Goal: Task Accomplishment & Management: Manage account settings

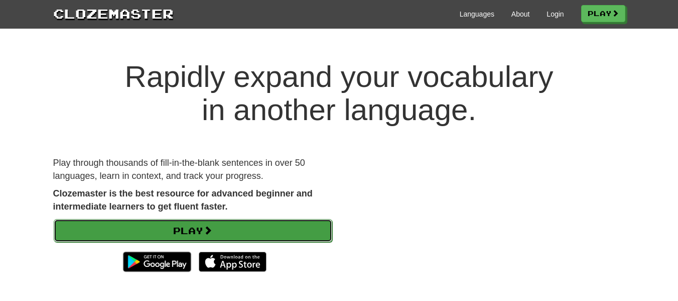
click at [226, 224] on link "Play" at bounding box center [193, 230] width 278 height 23
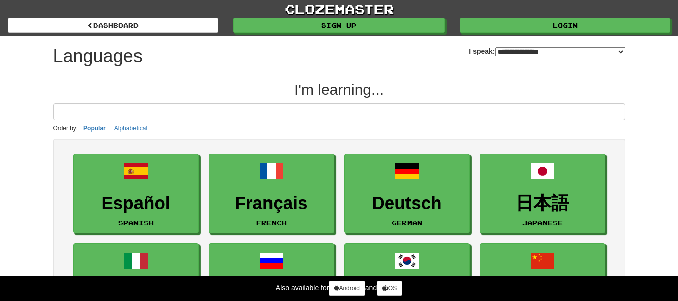
select select "*******"
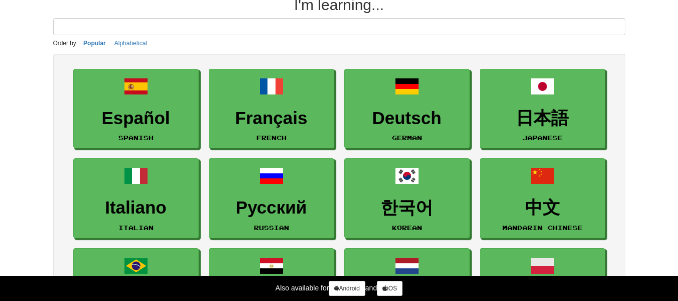
scroll to position [78, 0]
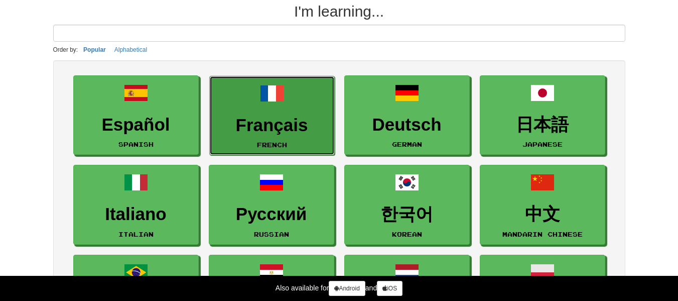
click at [271, 115] on h3 "Français" at bounding box center [272, 125] width 114 height 20
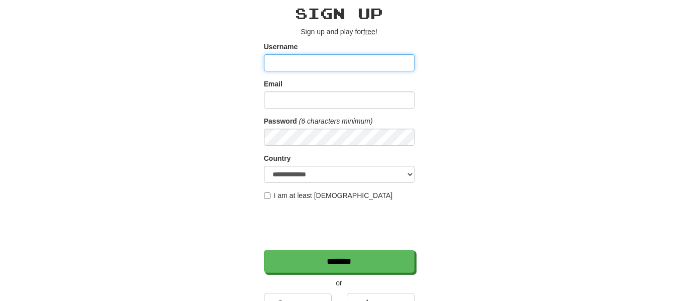
scroll to position [42, 0]
type input "*******"
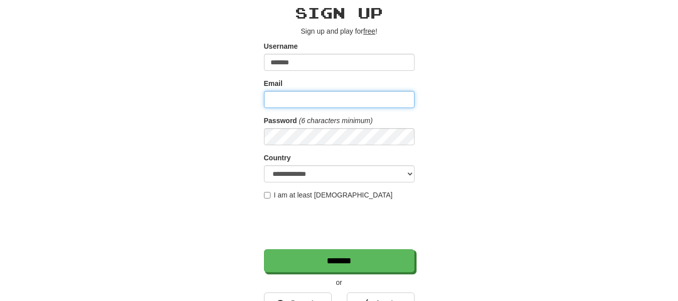
click at [300, 102] on input "Email" at bounding box center [339, 99] width 151 height 17
type input "**********"
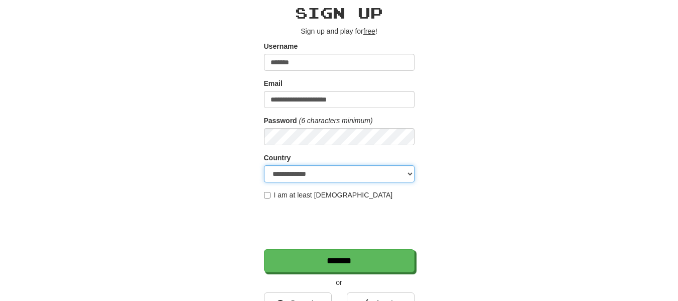
select select "**"
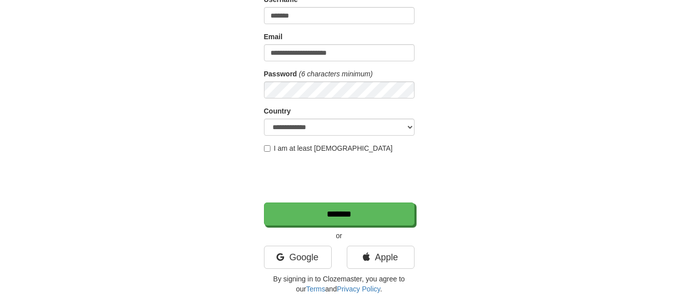
click at [264, 154] on form "**********" at bounding box center [339, 109] width 151 height 231
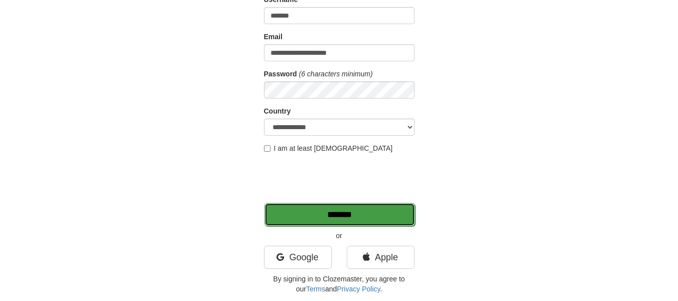
click at [342, 213] on input "*******" at bounding box center [339, 214] width 151 height 23
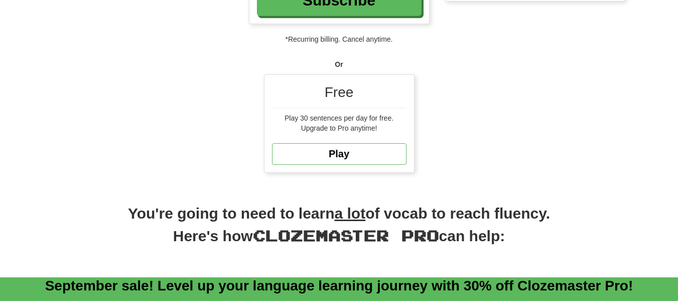
scroll to position [300, 0]
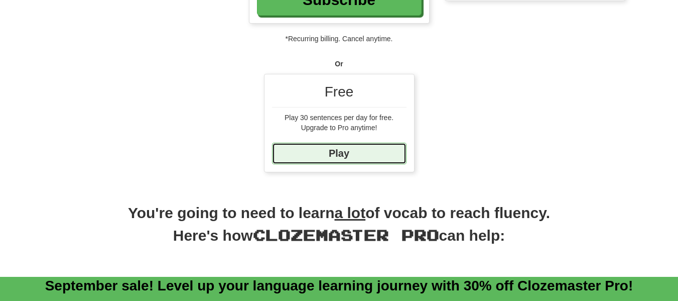
click at [302, 154] on link "Play" at bounding box center [339, 153] width 134 height 22
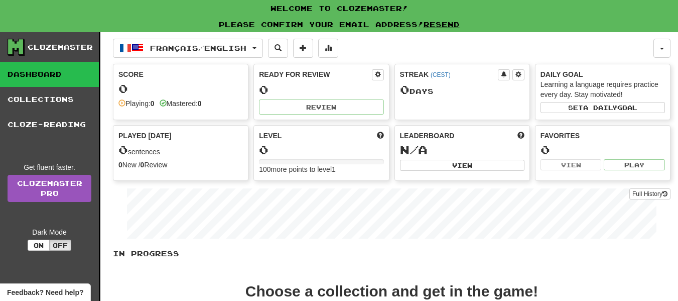
drag, startPoint x: 429, startPoint y: 96, endPoint x: 428, endPoint y: 125, distance: 29.1
click at [428, 125] on div "Score 0 Playing: 0 Mastered: 0 Ready for Review 0 Review Streak ( CEST ) 0 Day …" at bounding box center [391, 122] width 557 height 117
click at [415, 71] on div "Streak ( CEST )" at bounding box center [449, 74] width 98 height 10
click at [297, 98] on div "Ready for Review 0 Review" at bounding box center [321, 91] width 134 height 55
click at [136, 108] on div "Score 0 Playing: 0 Mastered: 0" at bounding box center [180, 88] width 134 height 49
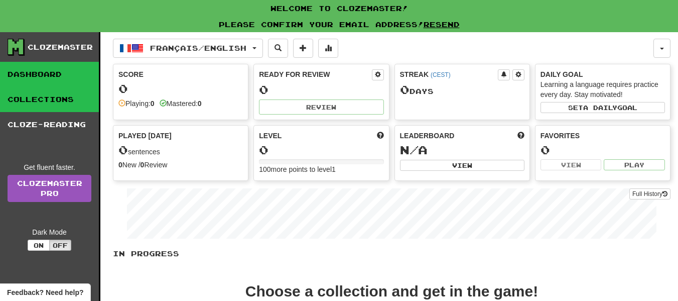
click at [44, 108] on link "Collections" at bounding box center [49, 99] width 99 height 25
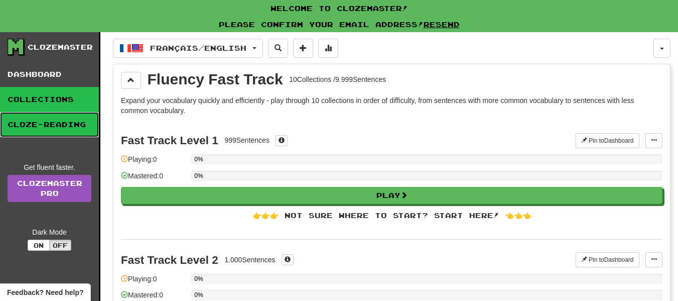
click at [56, 125] on link "Cloze-Reading" at bounding box center [49, 124] width 99 height 25
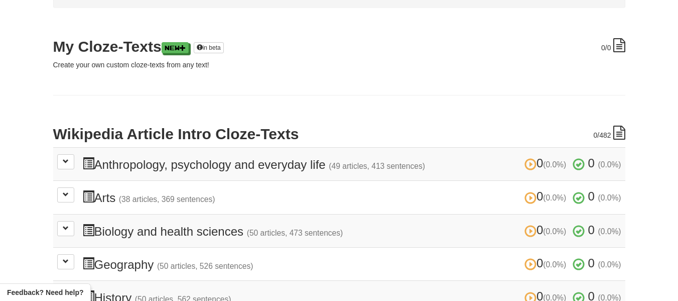
scroll to position [118, 0]
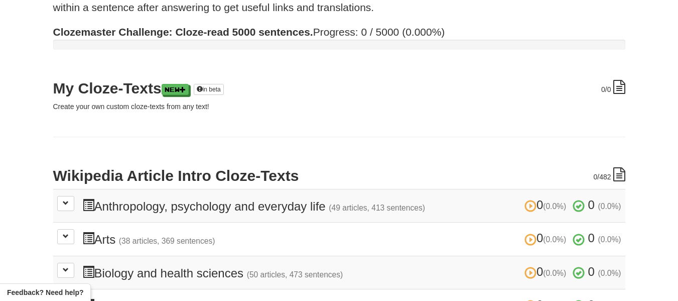
scroll to position [72, 0]
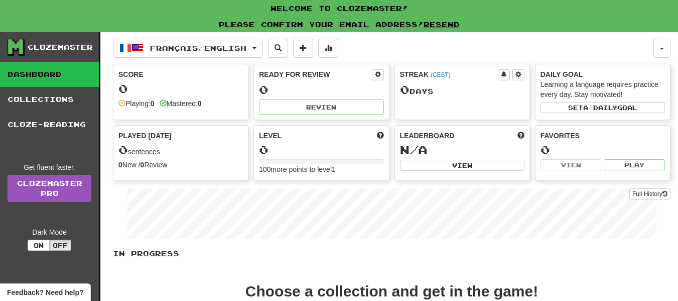
click at [60, 83] on link "Dashboard" at bounding box center [49, 74] width 99 height 25
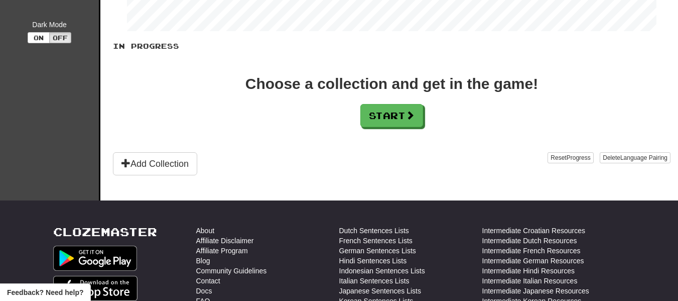
scroll to position [209, 0]
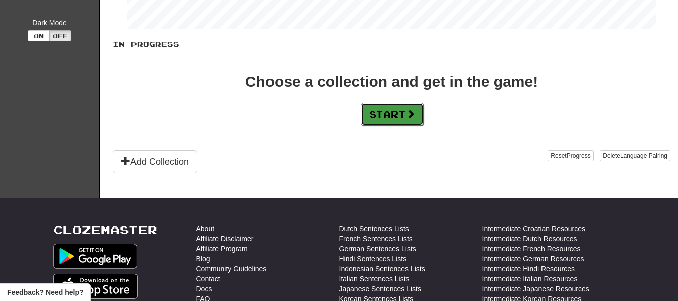
click at [390, 112] on button "Start" at bounding box center [392, 113] width 63 height 23
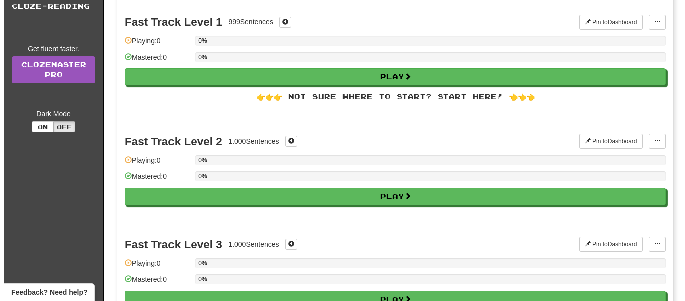
scroll to position [57, 0]
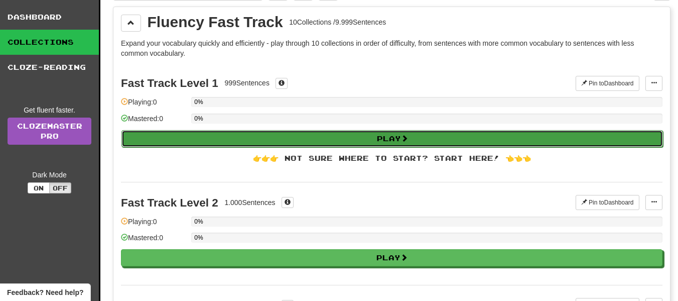
click at [276, 137] on button "Play" at bounding box center [391, 138] width 541 height 17
select select "**"
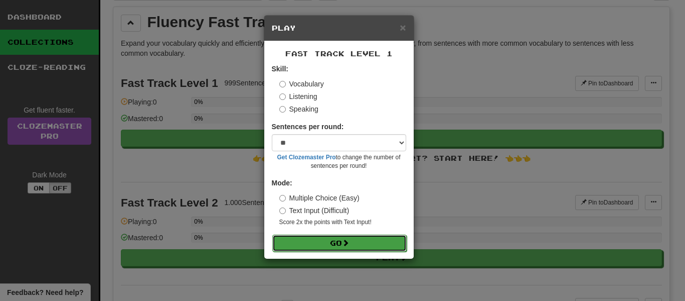
click at [292, 240] on button "Go" at bounding box center [339, 242] width 134 height 17
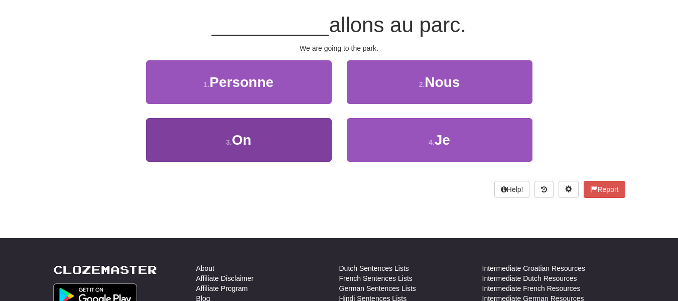
scroll to position [92, 0]
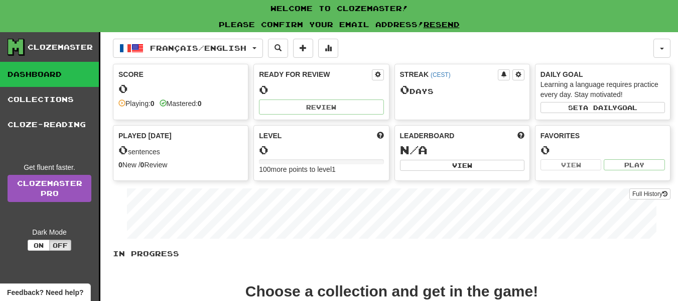
click at [57, 75] on link "Dashboard" at bounding box center [49, 74] width 99 height 25
click at [406, 25] on div "Please confirm your email address! Resend" at bounding box center [339, 24] width 678 height 15
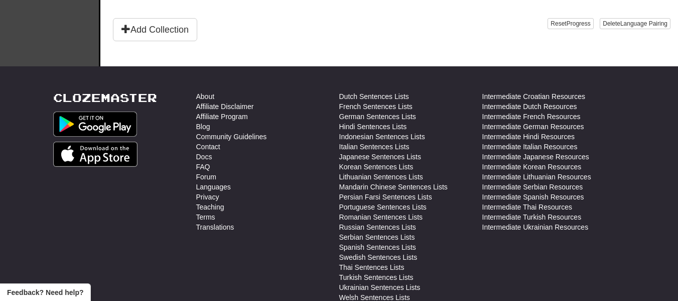
scroll to position [342, 0]
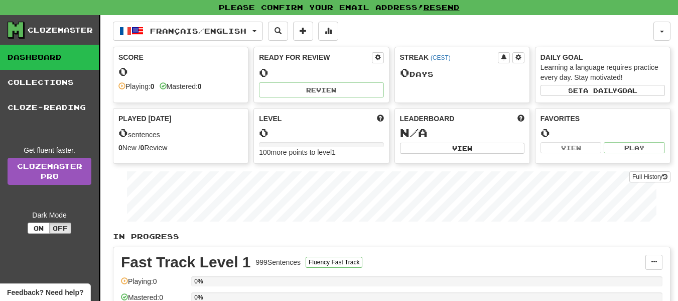
click at [64, 36] on div "Clozemaster" at bounding box center [53, 30] width 91 height 17
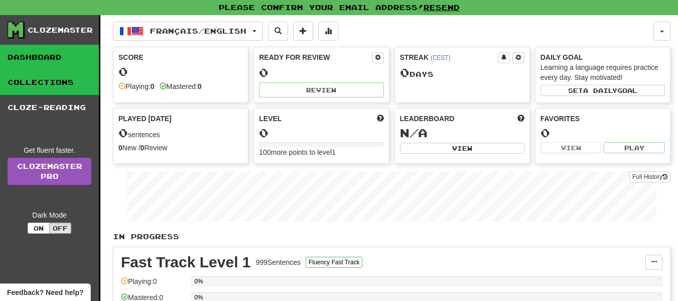
click at [56, 81] on link "Collections" at bounding box center [49, 82] width 99 height 25
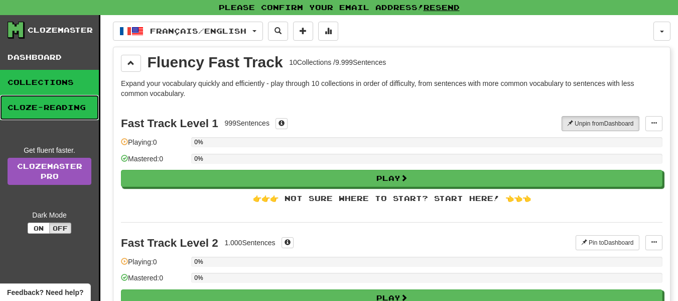
click at [58, 106] on link "Cloze-Reading" at bounding box center [49, 107] width 99 height 25
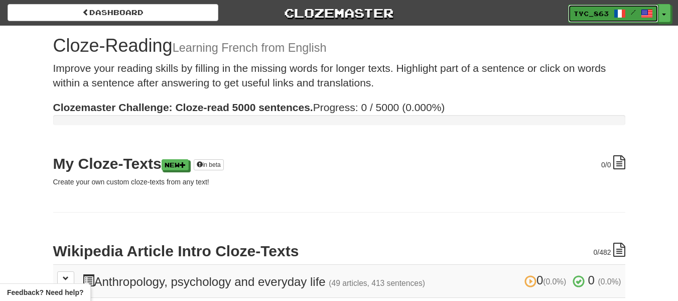
click at [589, 15] on span "tyc_863" at bounding box center [591, 13] width 35 height 9
click at [663, 18] on button "Toggle Dropdown" at bounding box center [664, 14] width 13 height 18
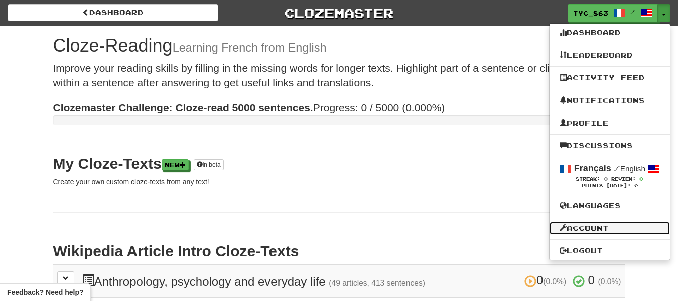
click at [581, 230] on link "Account" at bounding box center [609, 227] width 120 height 13
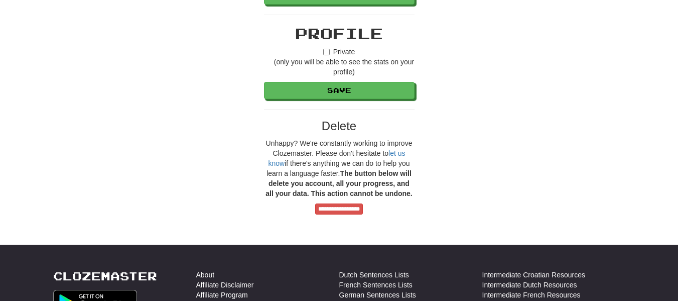
scroll to position [914, 0]
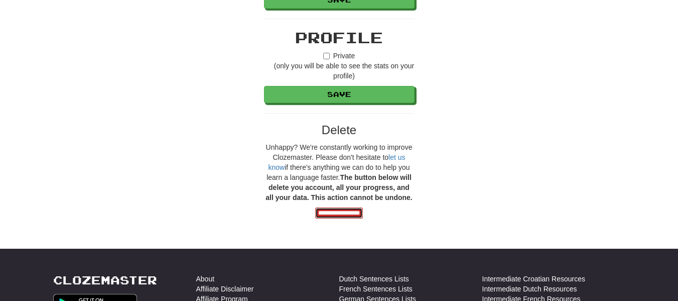
click at [328, 210] on input "**********" at bounding box center [339, 212] width 48 height 11
